Goal: Transaction & Acquisition: Purchase product/service

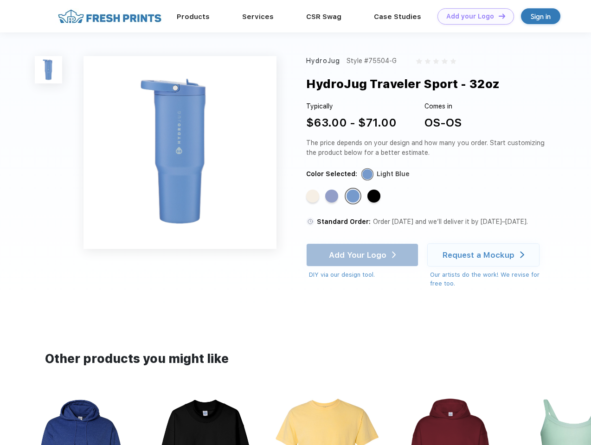
click at [472, 16] on link "Add your Logo Design Tool" at bounding box center [475, 16] width 76 height 16
click at [0, 0] on div "Design Tool" at bounding box center [0, 0] width 0 height 0
click at [497, 16] on link "Add your Logo Design Tool" at bounding box center [475, 16] width 76 height 16
click at [49, 70] on img at bounding box center [48, 69] width 27 height 27
click at [313, 197] on div "Standard Color" at bounding box center [312, 196] width 13 height 13
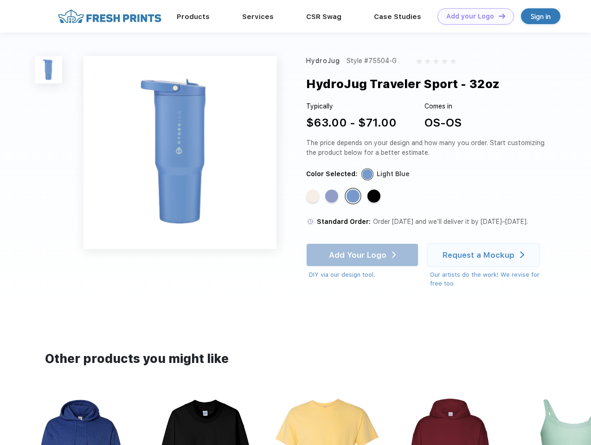
click at [332, 197] on div "Standard Color" at bounding box center [331, 196] width 13 height 13
click at [354, 197] on div "Standard Color" at bounding box center [352, 196] width 13 height 13
click at [375, 197] on div "Standard Color" at bounding box center [373, 196] width 13 height 13
click at [363, 255] on div "Add Your Logo DIY via our design tool. Ah shoot! This product isn't up in our d…" at bounding box center [362, 261] width 112 height 36
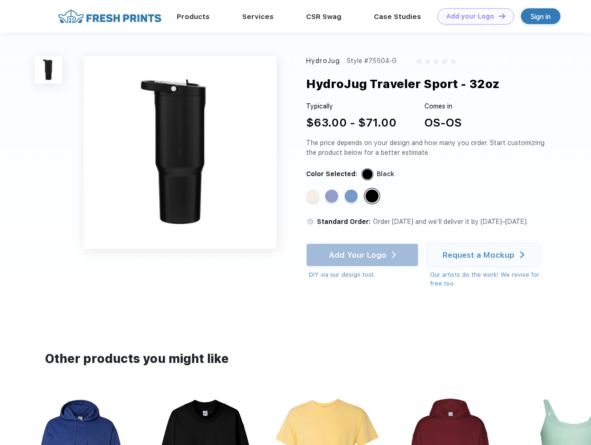
click at [484, 255] on div "Request a Mockup" at bounding box center [478, 254] width 72 height 9
